Goal: Navigation & Orientation: Find specific page/section

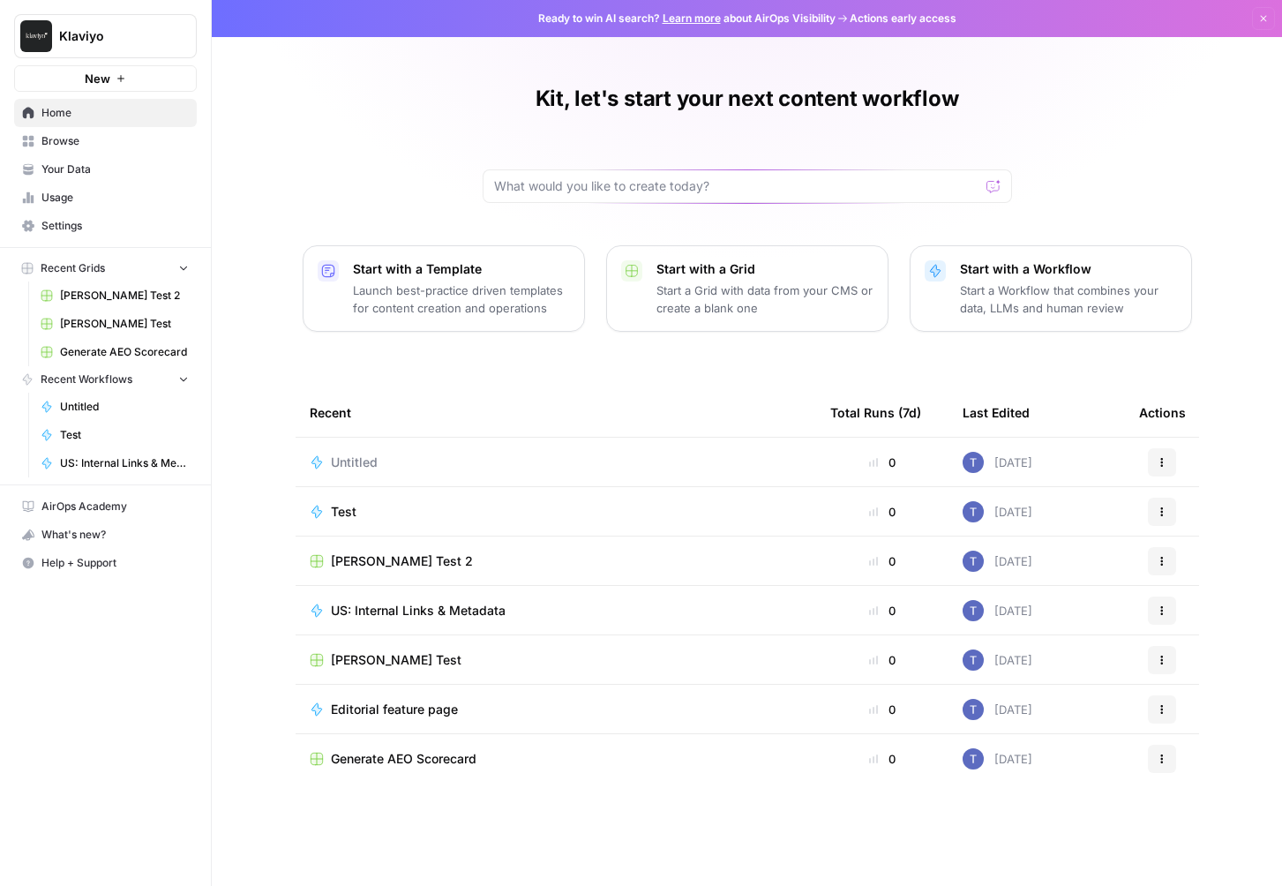
click at [64, 162] on span "Your Data" at bounding box center [114, 169] width 147 height 16
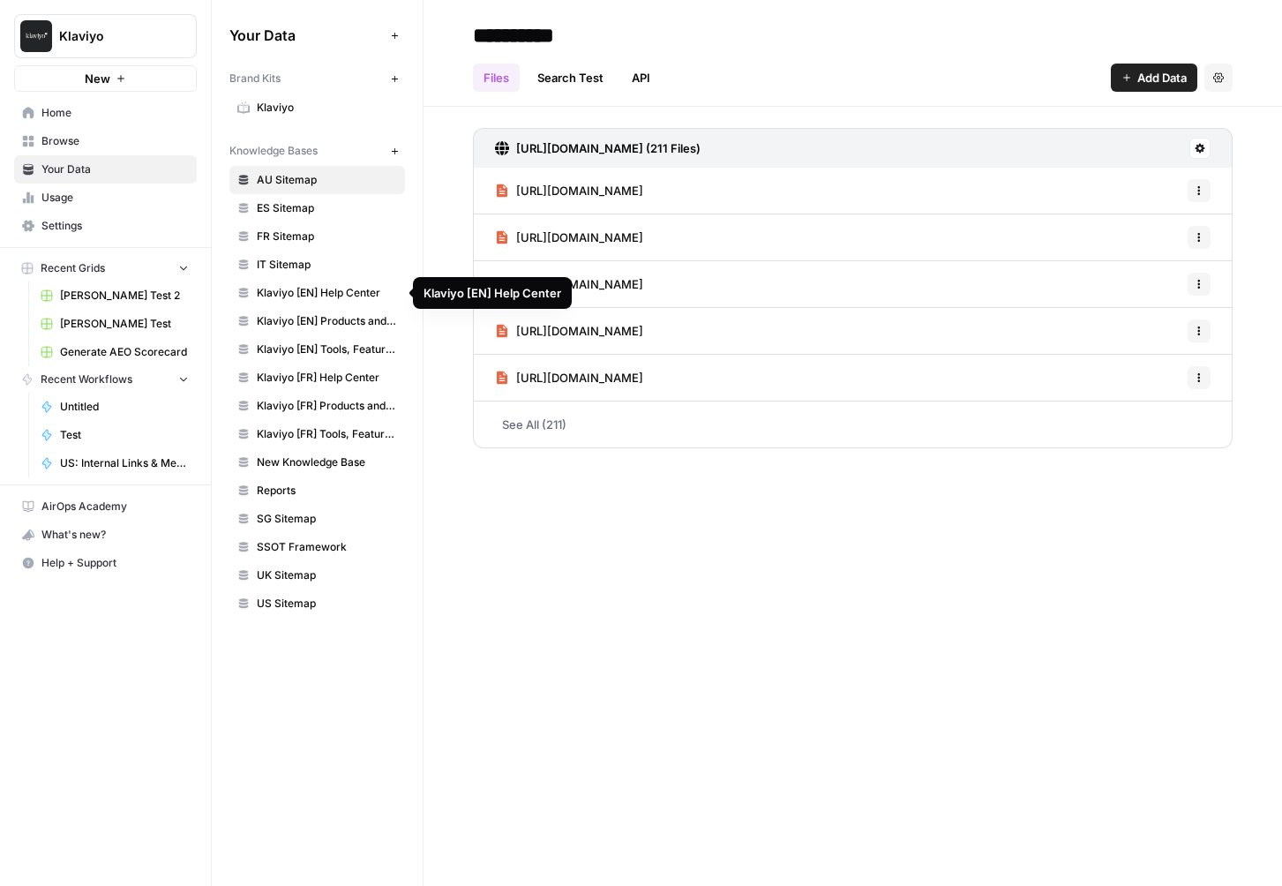
click at [311, 289] on span "Klaviyo [EN] Help Center" at bounding box center [327, 293] width 140 height 16
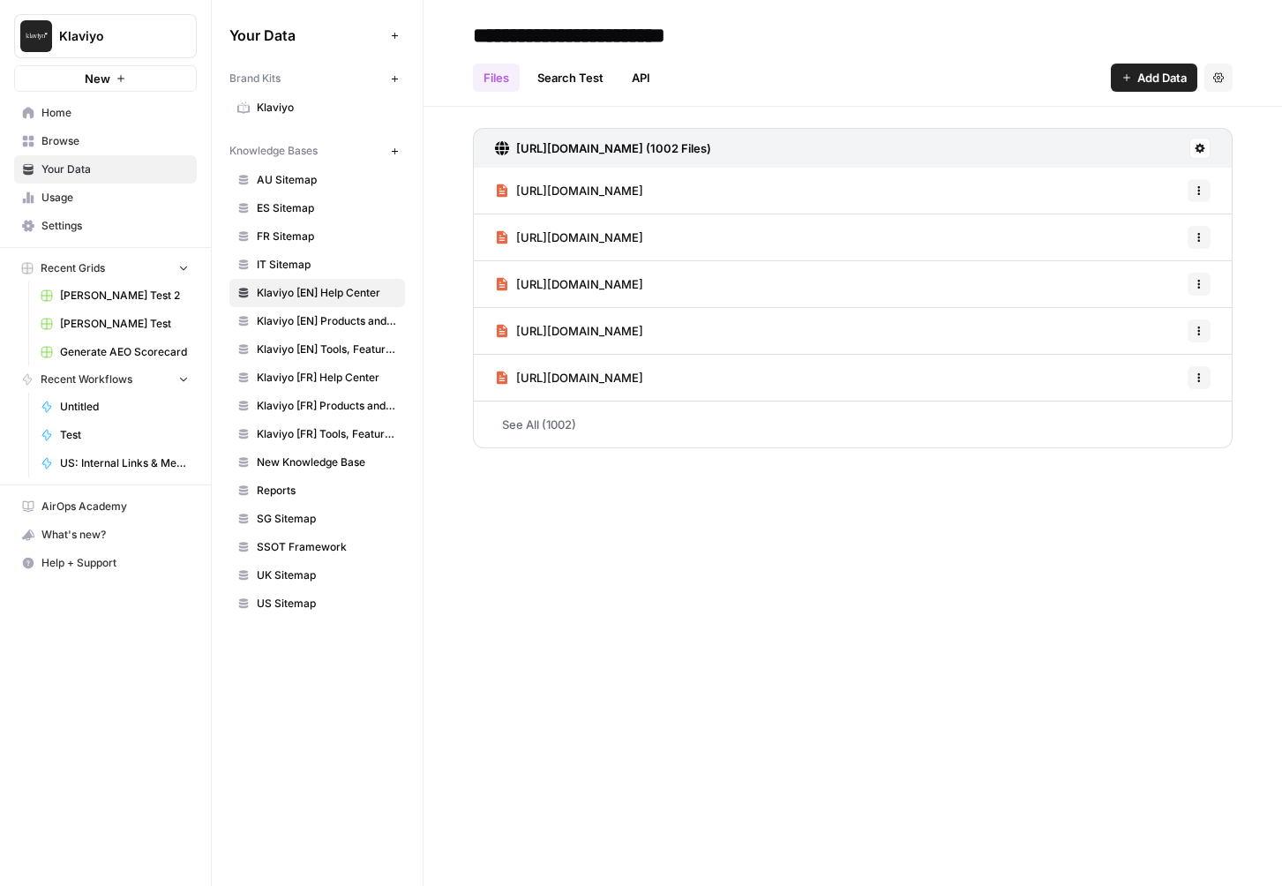
click at [274, 485] on span "Reports" at bounding box center [327, 491] width 140 height 16
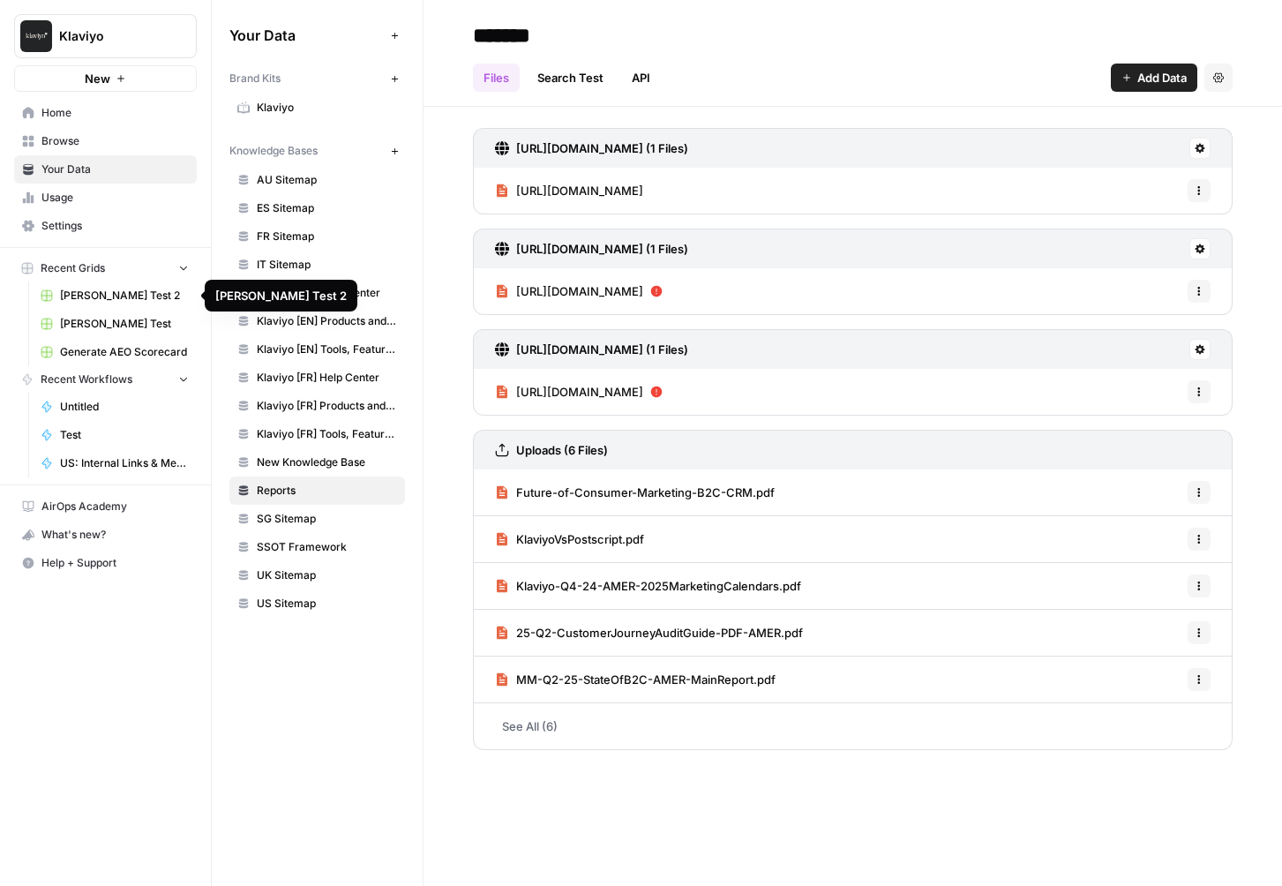
click at [95, 281] on link "[PERSON_NAME] Test 2" at bounding box center [115, 295] width 164 height 28
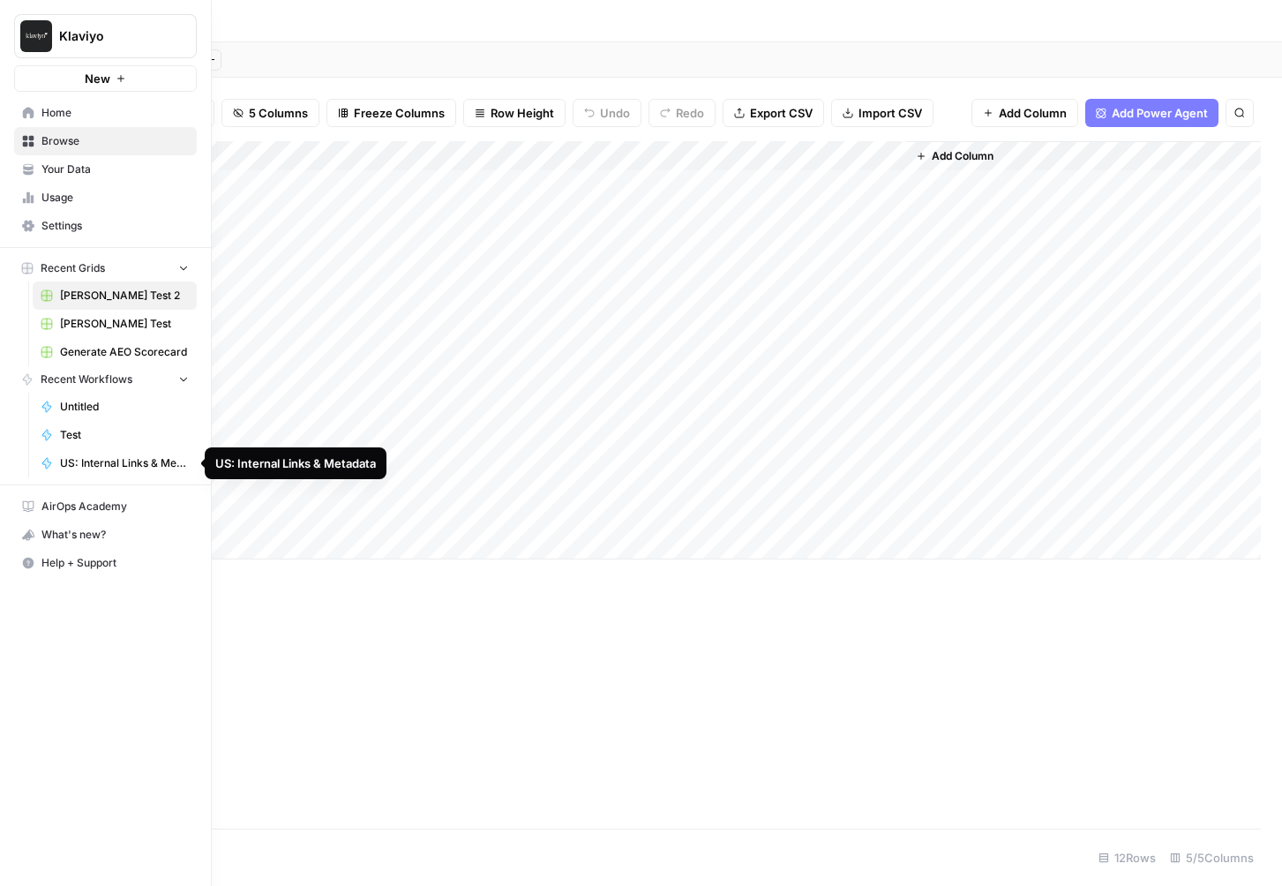
click at [78, 439] on span "Test" at bounding box center [124, 435] width 129 height 16
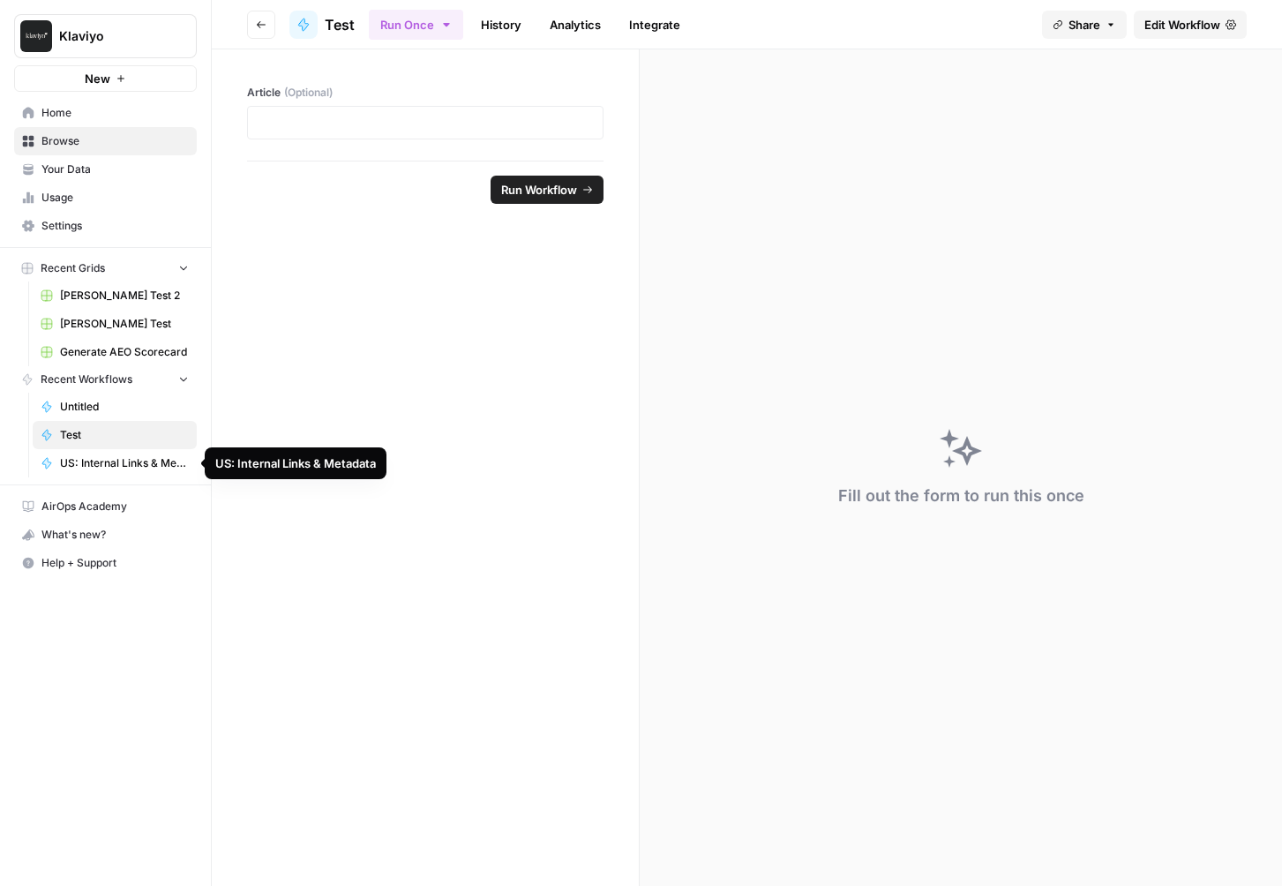
click at [99, 462] on span "US: Internal Links & Metadata" at bounding box center [124, 463] width 129 height 16
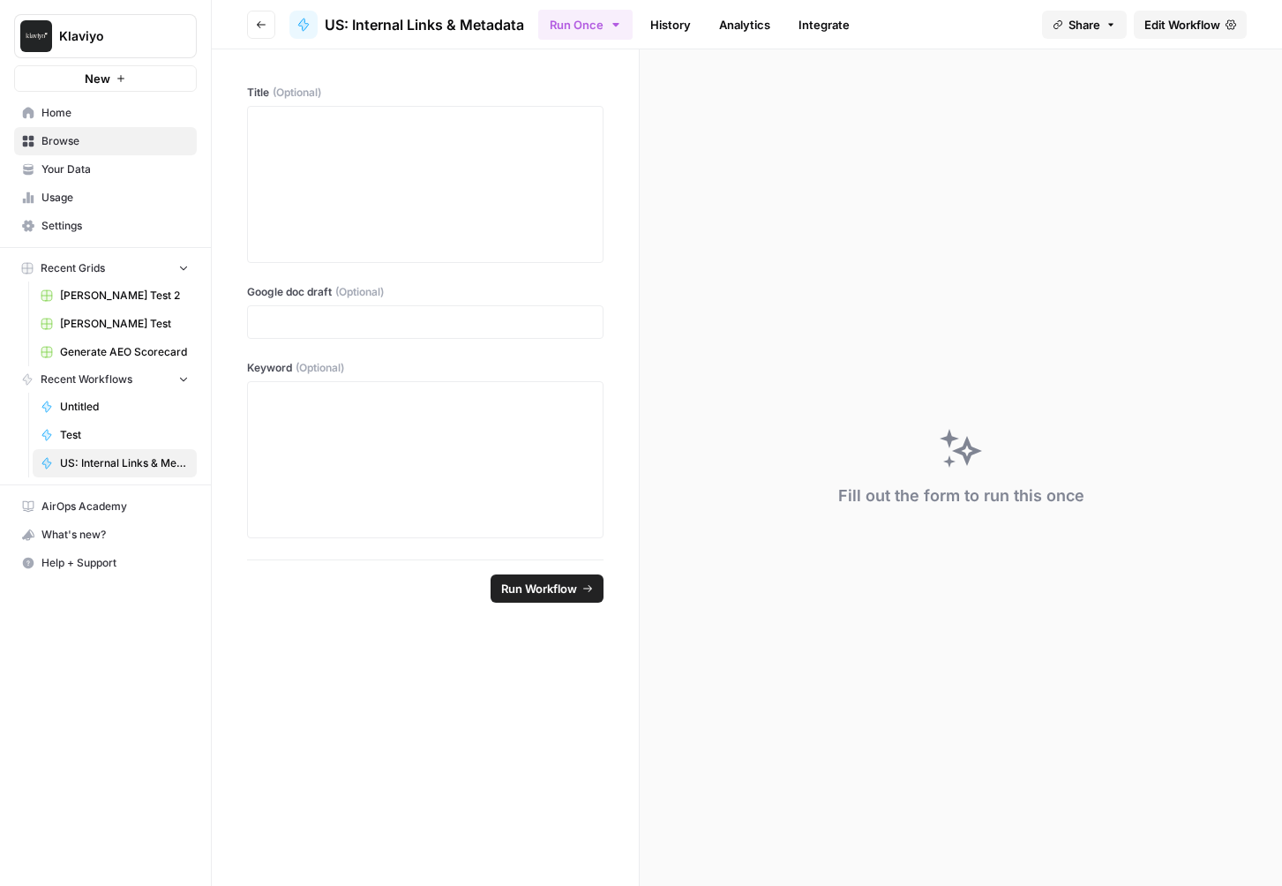
click at [68, 403] on span "Untitled" at bounding box center [124, 407] width 129 height 16
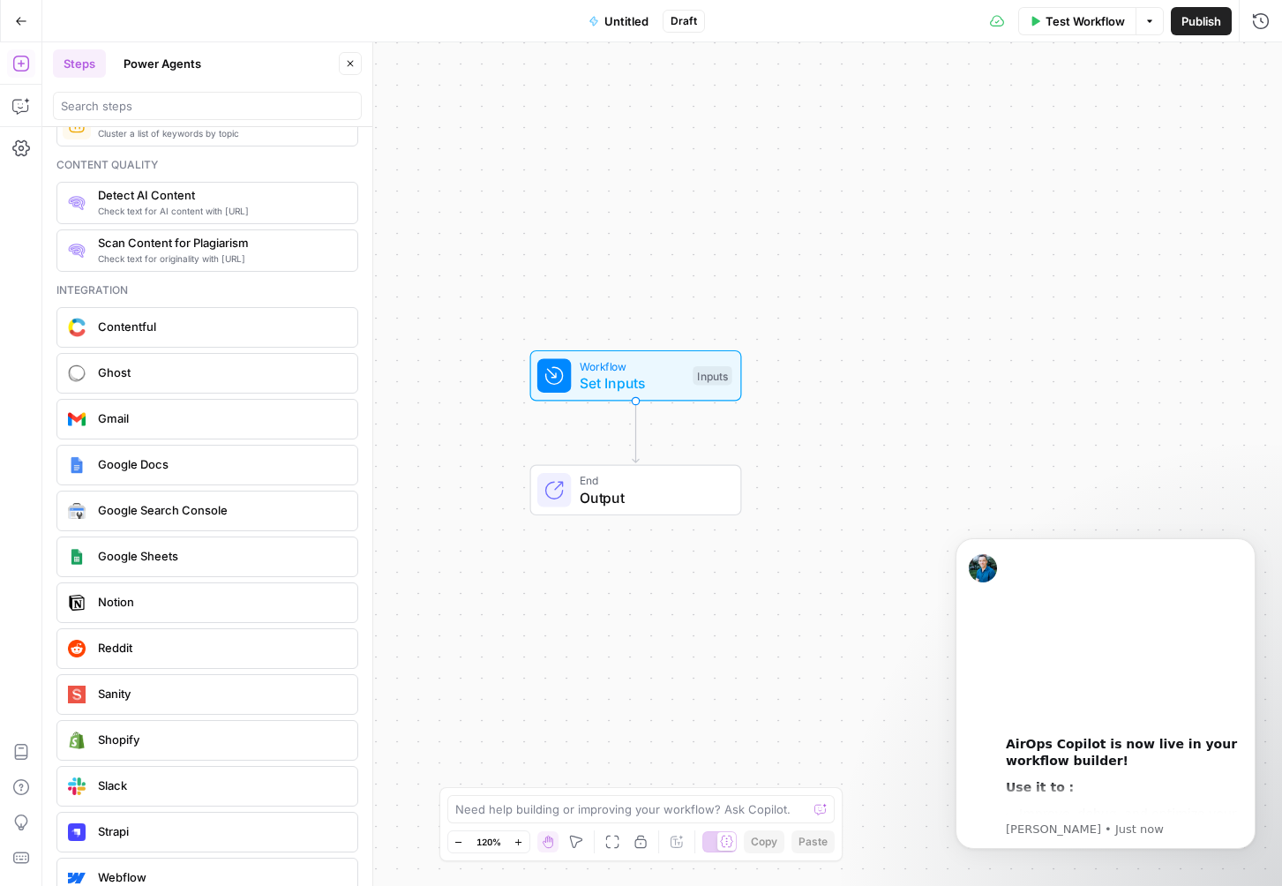
scroll to position [3086, 0]
